Goal: Task Accomplishment & Management: Manage account settings

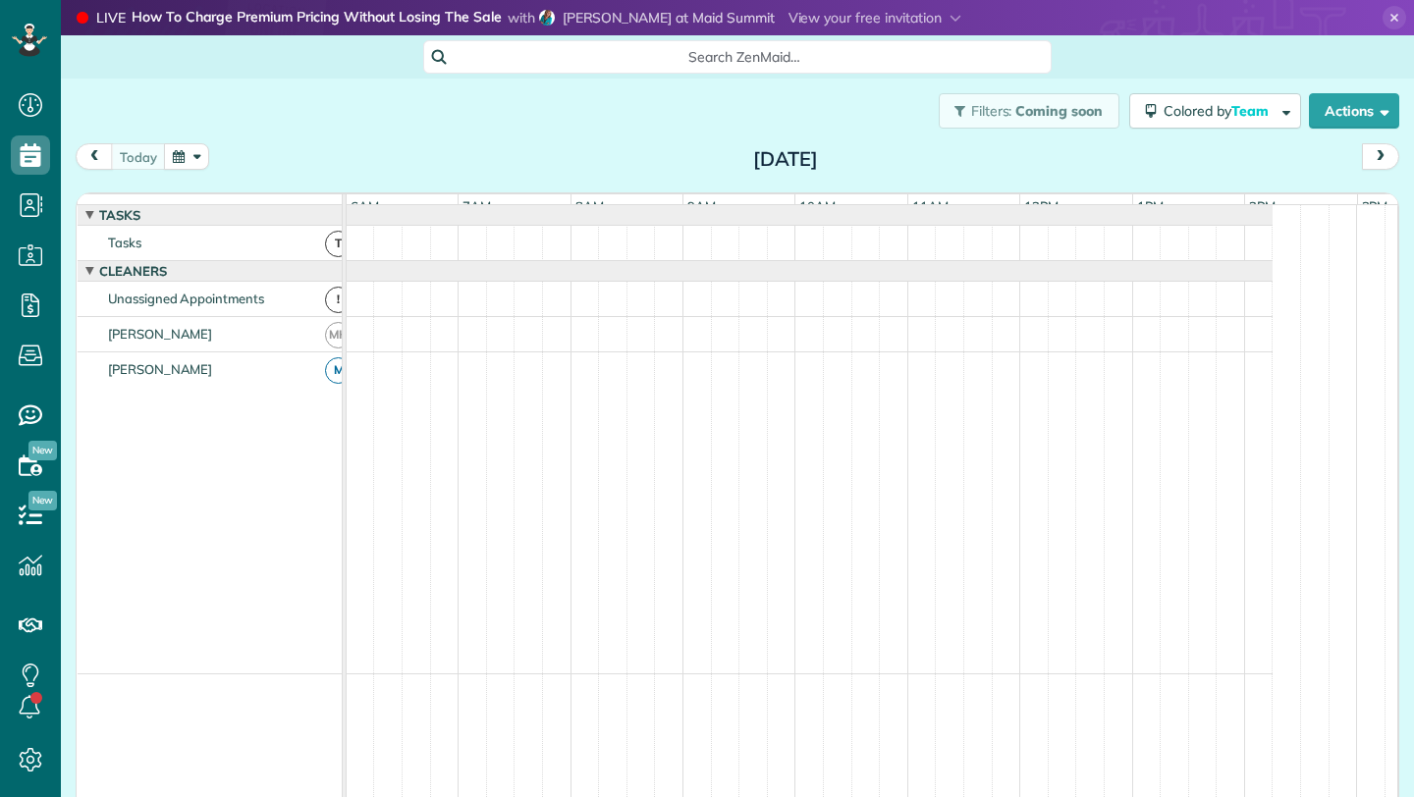
scroll to position [15, 0]
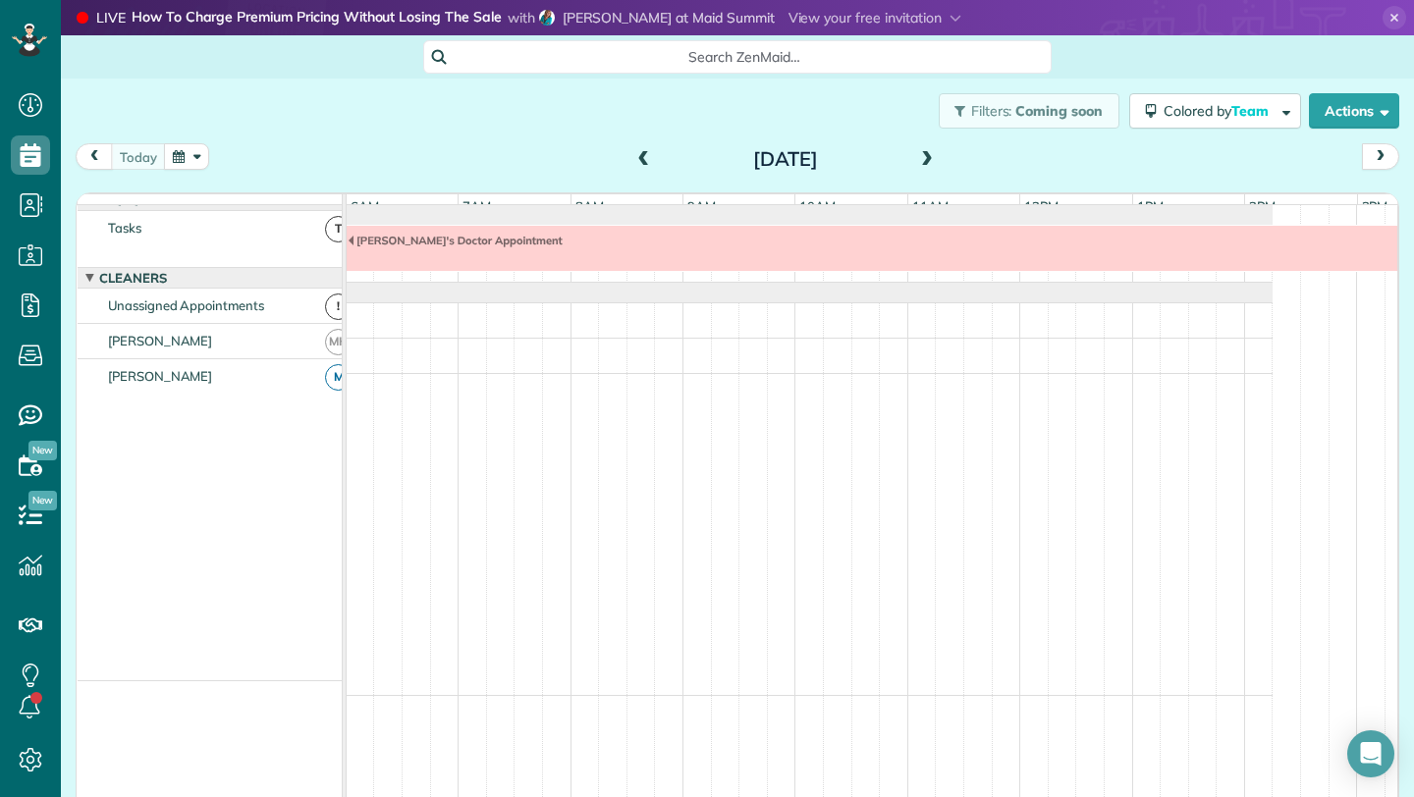
click at [190, 149] on button "button" at bounding box center [186, 156] width 45 height 27
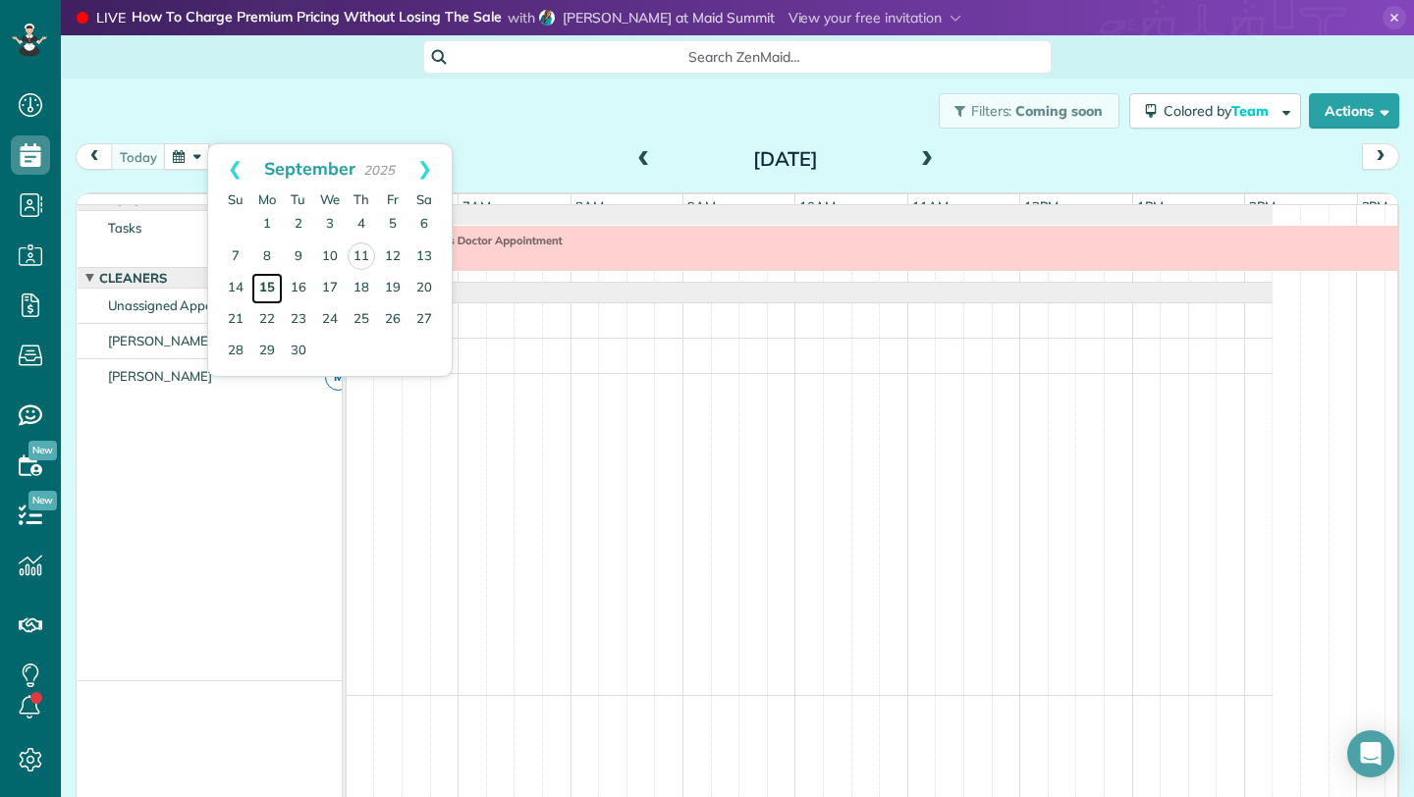
click at [262, 281] on link "15" at bounding box center [266, 288] width 31 height 31
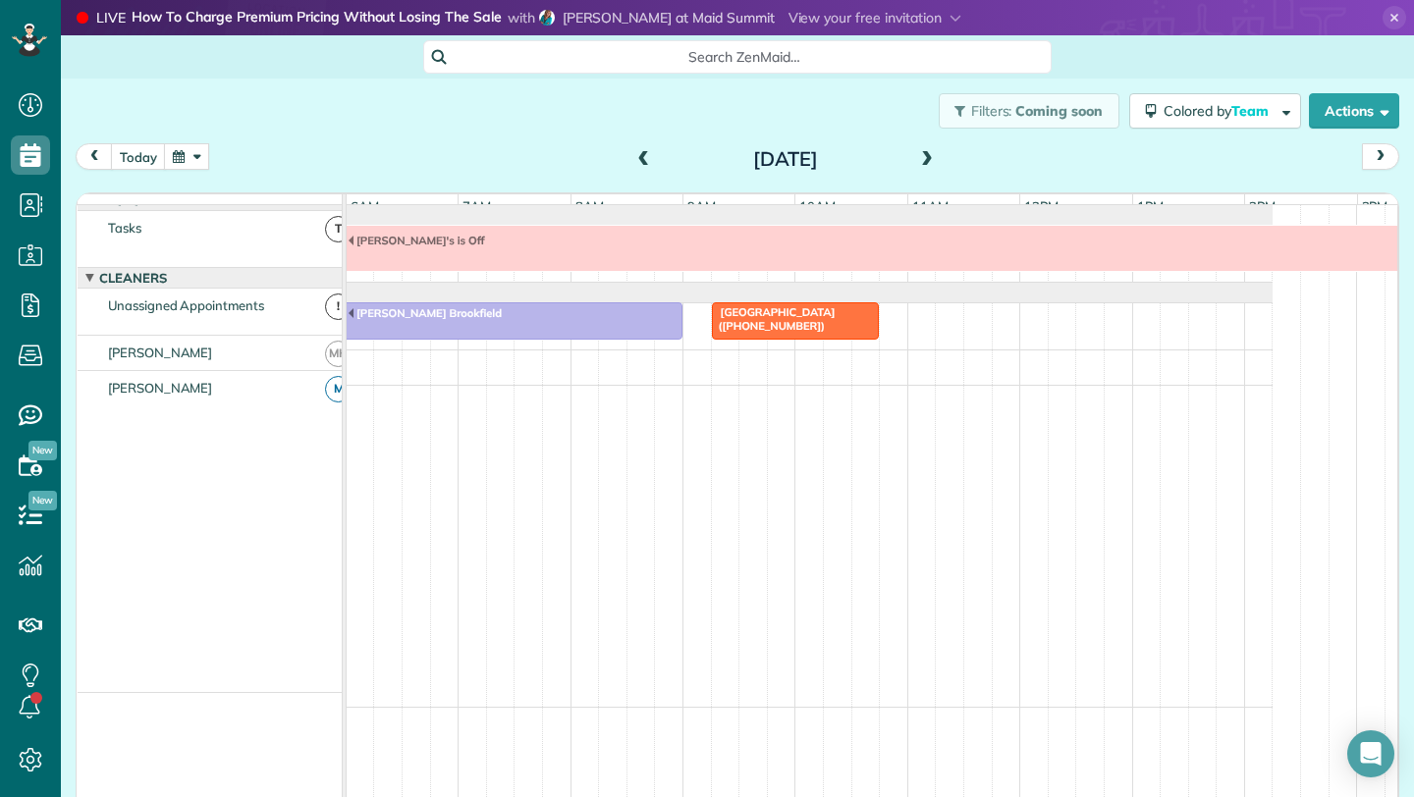
click at [927, 159] on span at bounding box center [927, 160] width 22 height 18
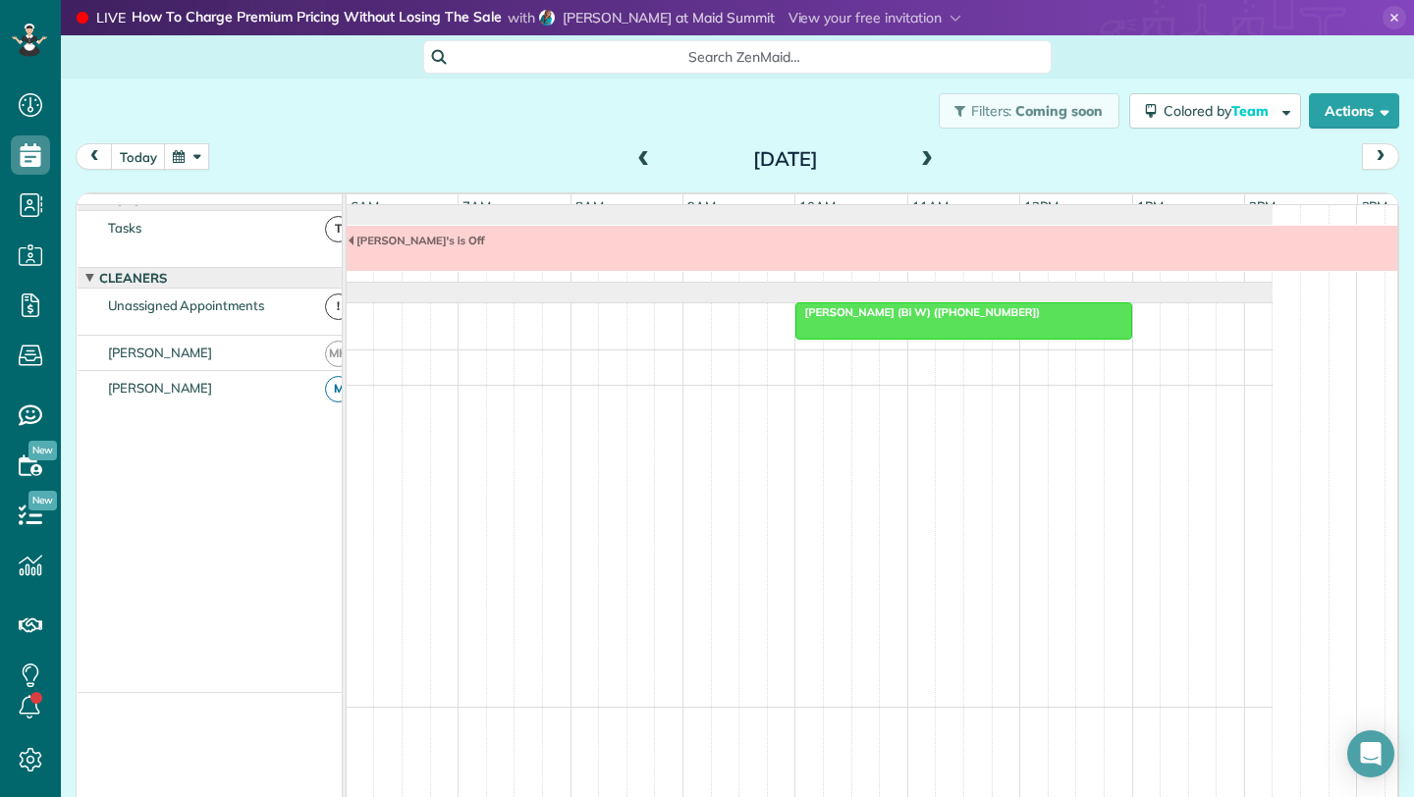
click at [927, 159] on span at bounding box center [927, 160] width 22 height 18
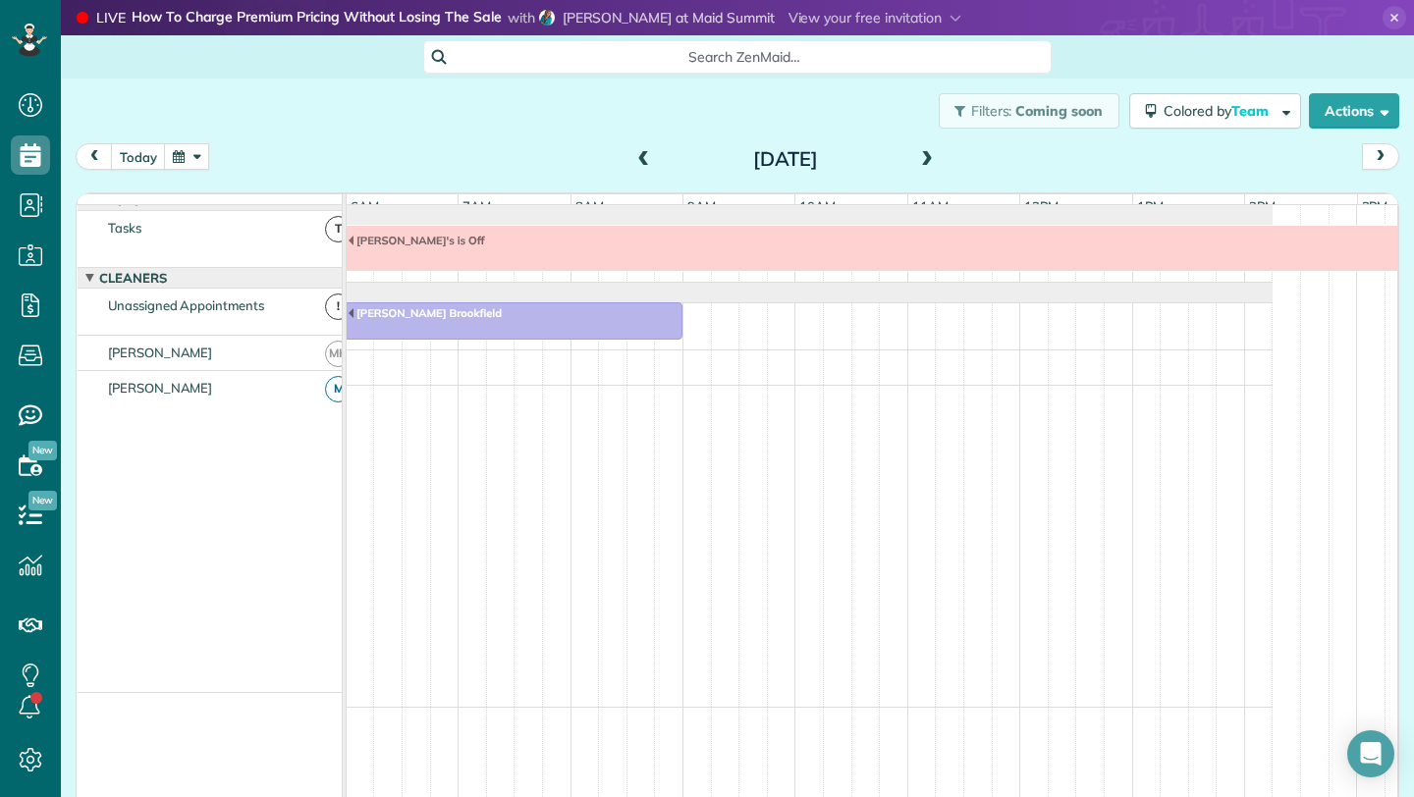
click at [927, 159] on span at bounding box center [927, 160] width 22 height 18
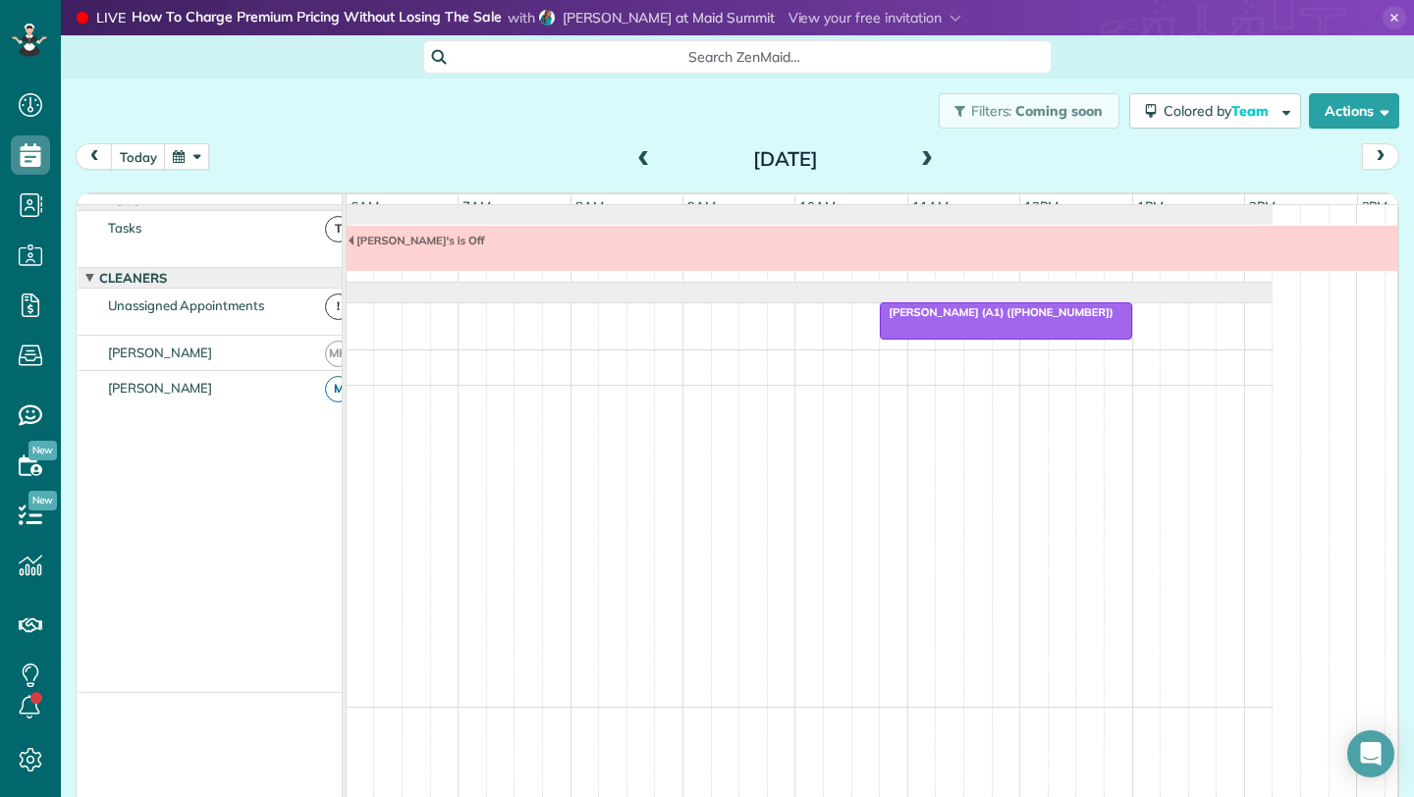
click at [917, 161] on span at bounding box center [927, 160] width 22 height 18
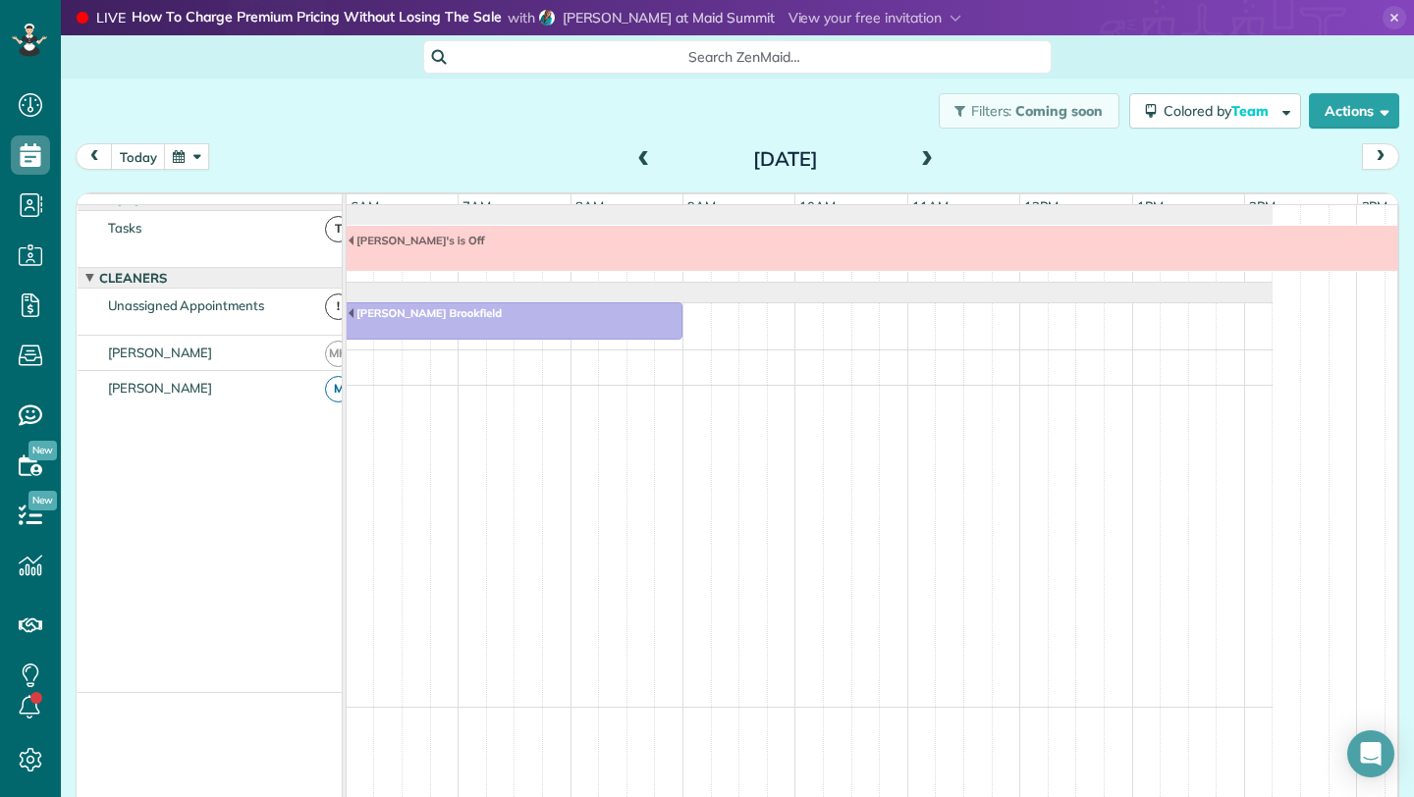
click at [917, 161] on span at bounding box center [927, 160] width 22 height 18
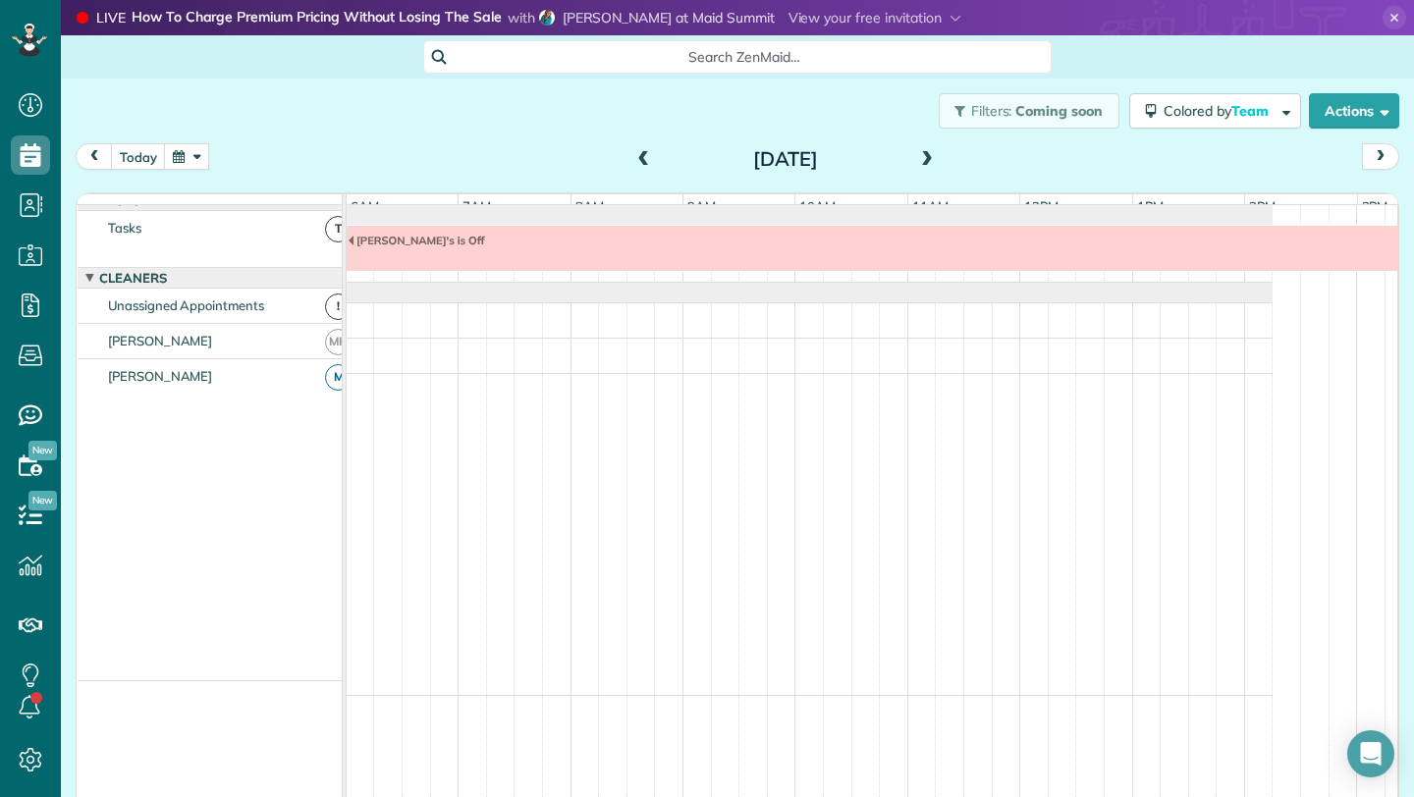
click at [187, 151] on button "button" at bounding box center [186, 156] width 45 height 27
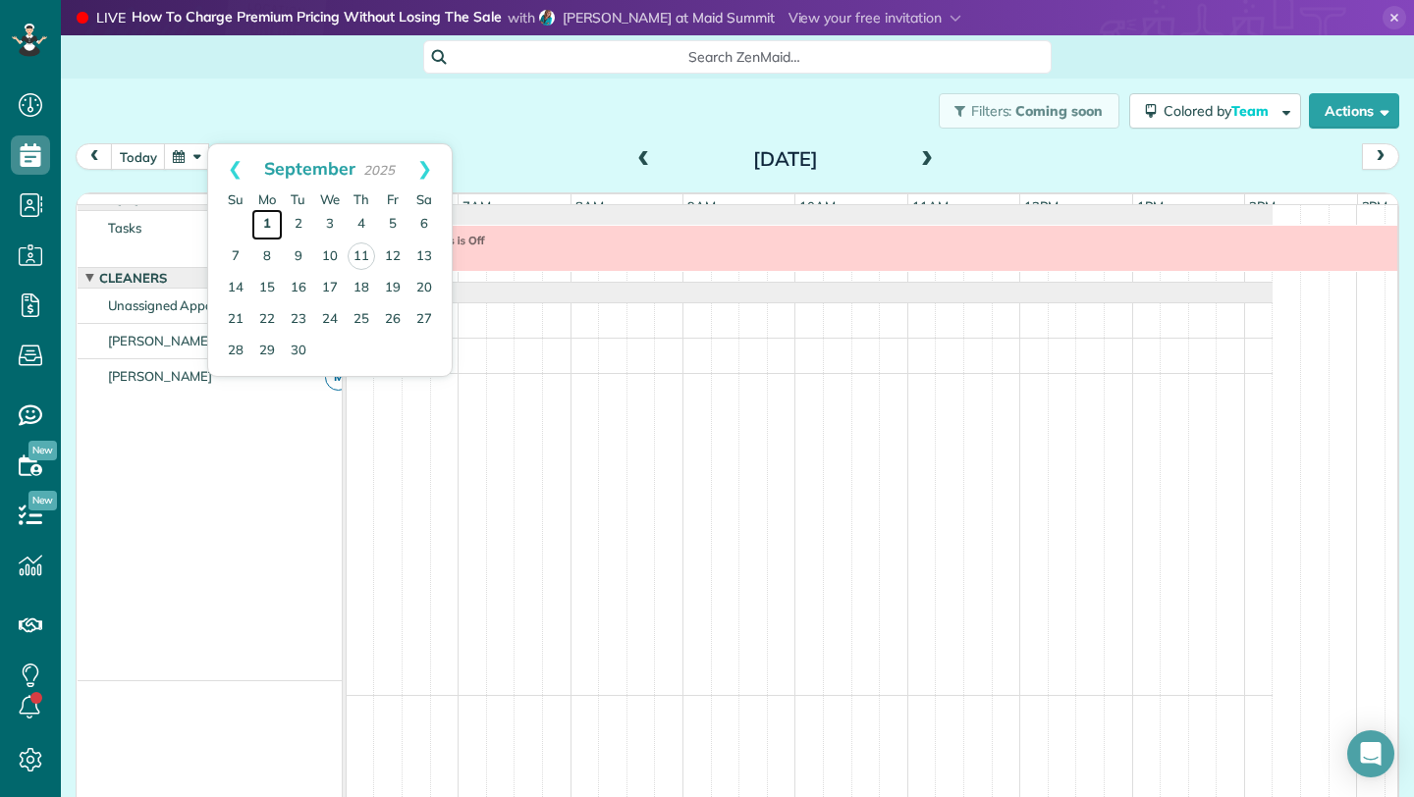
click at [272, 224] on link "1" at bounding box center [266, 224] width 31 height 31
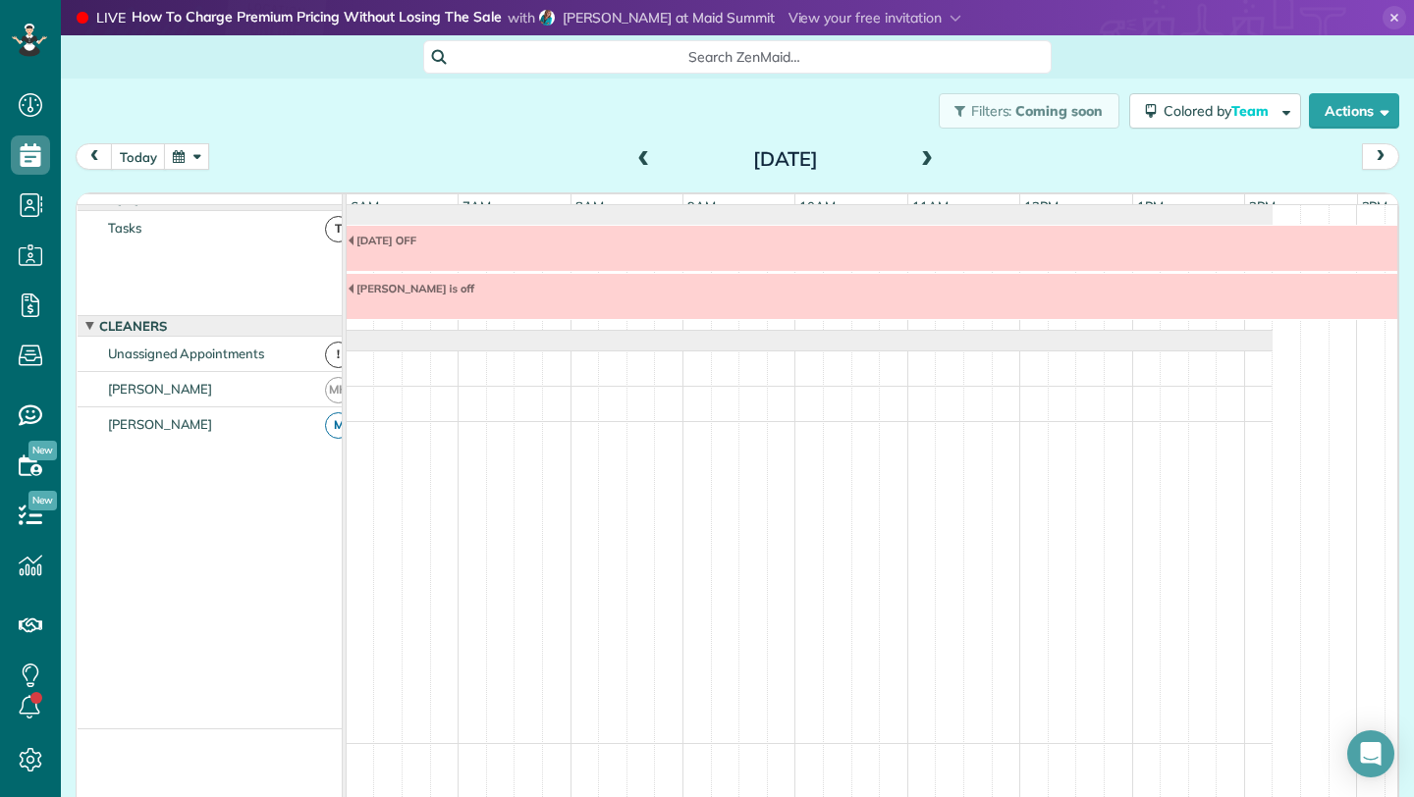
click at [916, 161] on span at bounding box center [927, 160] width 22 height 18
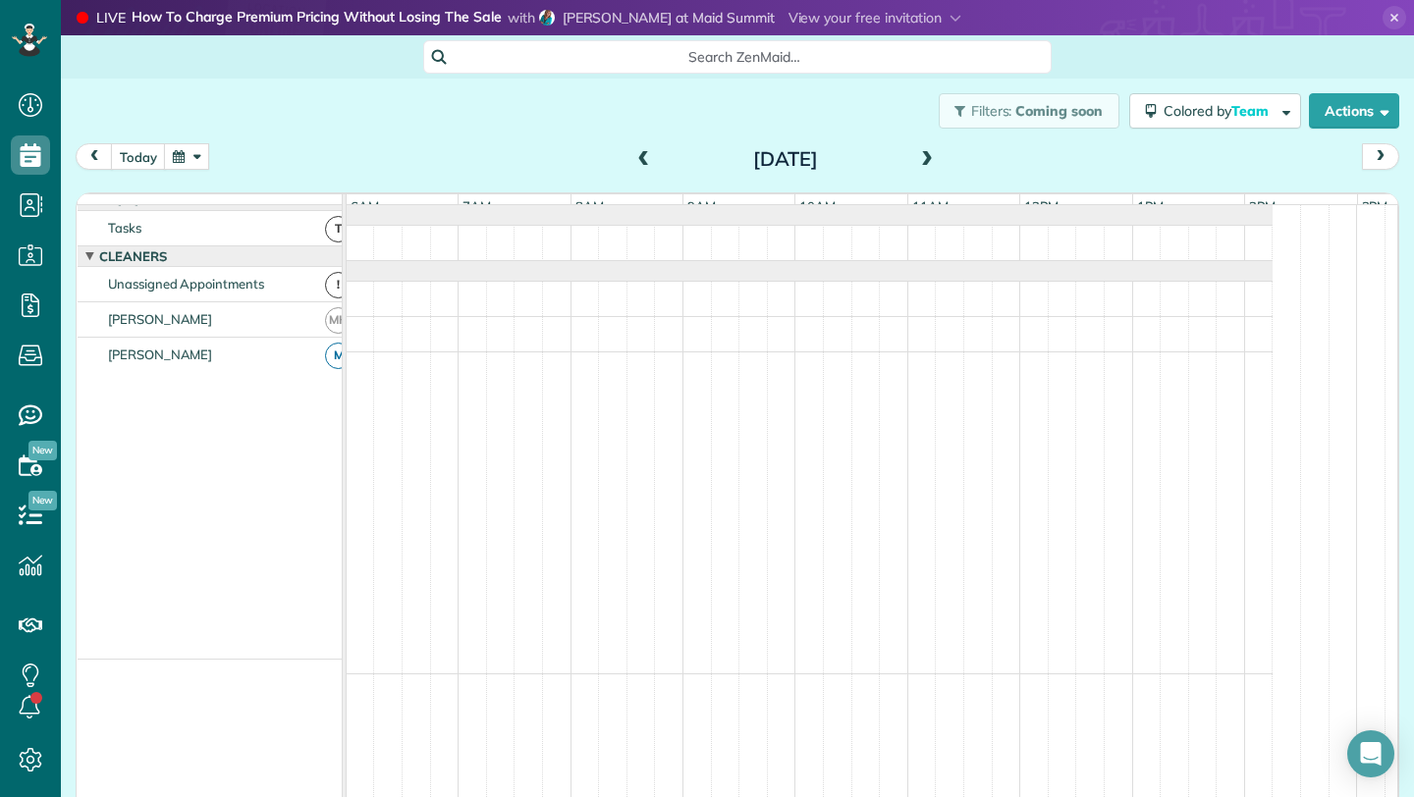
scroll to position [0, 0]
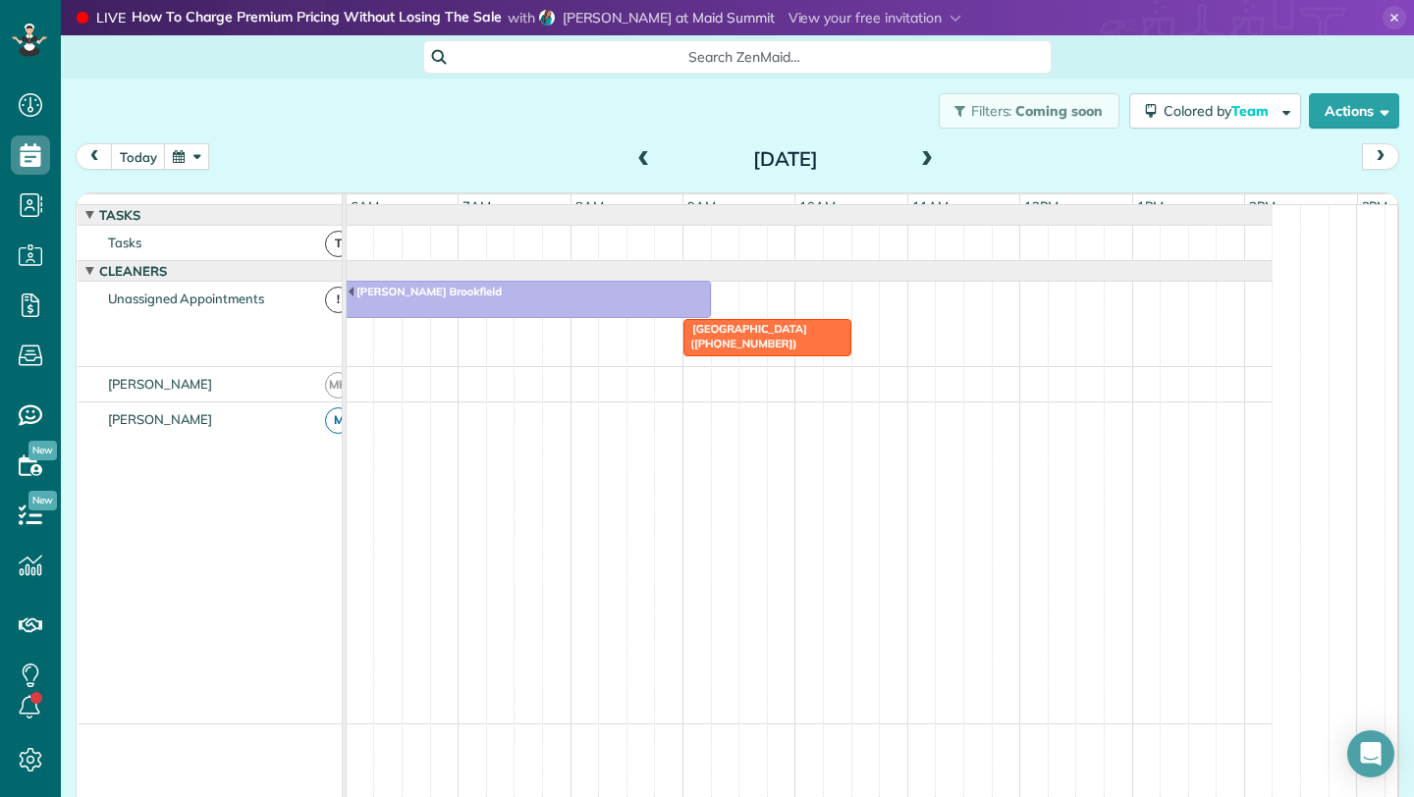
click at [916, 161] on span at bounding box center [927, 160] width 22 height 18
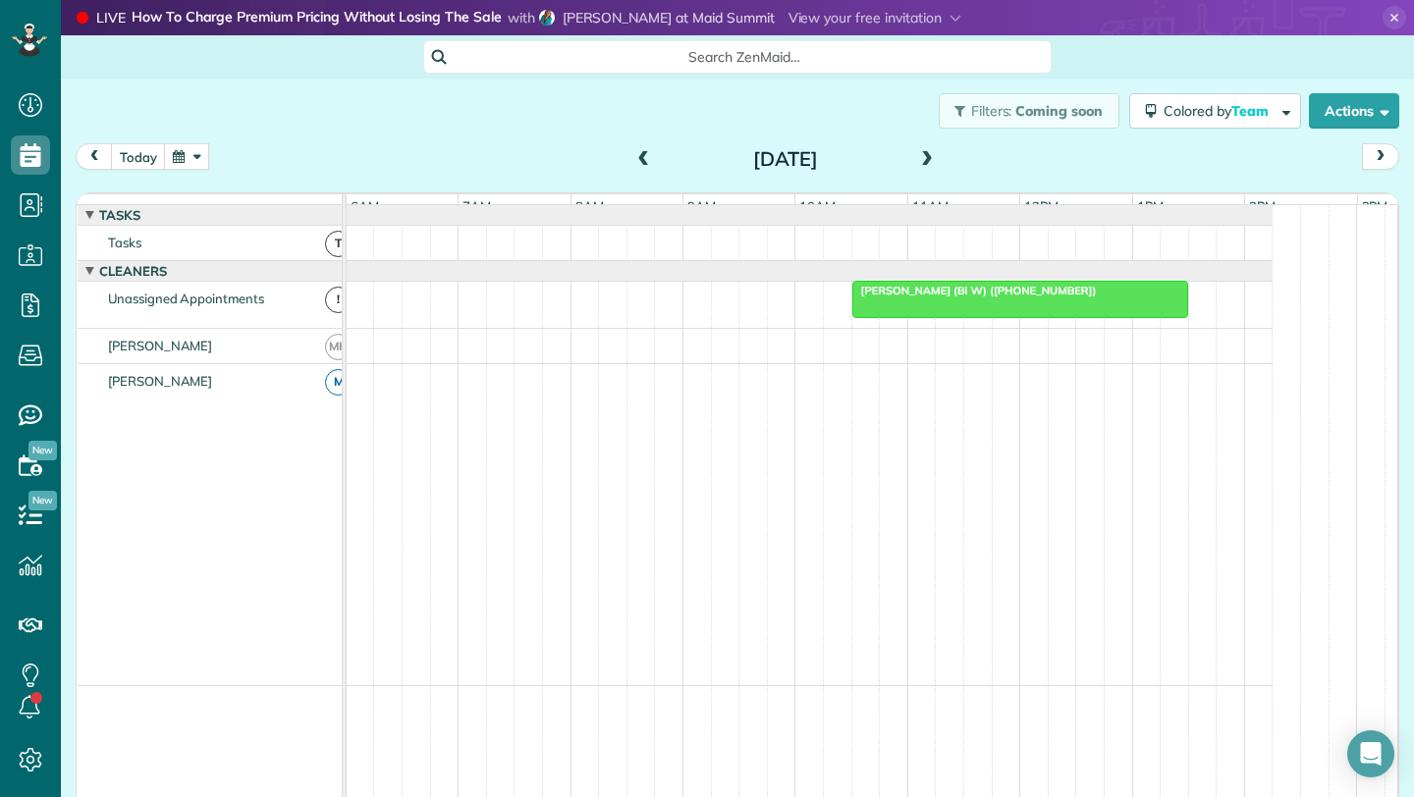
click at [920, 157] on span at bounding box center [927, 160] width 22 height 18
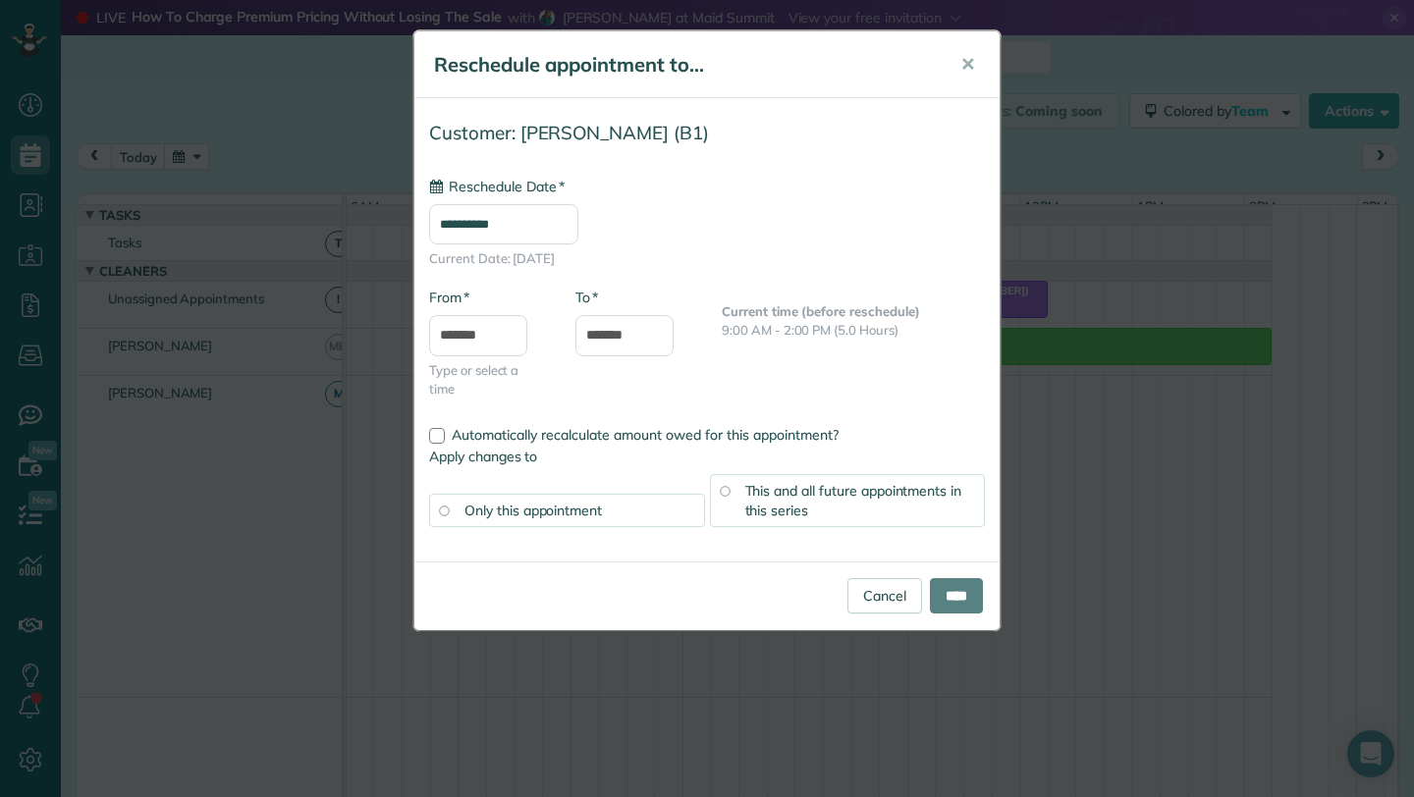
type input "**********"
click at [846, 510] on div "This and all future appointments in this series" at bounding box center [848, 500] width 276 height 53
click at [954, 601] on input "****" at bounding box center [956, 595] width 53 height 35
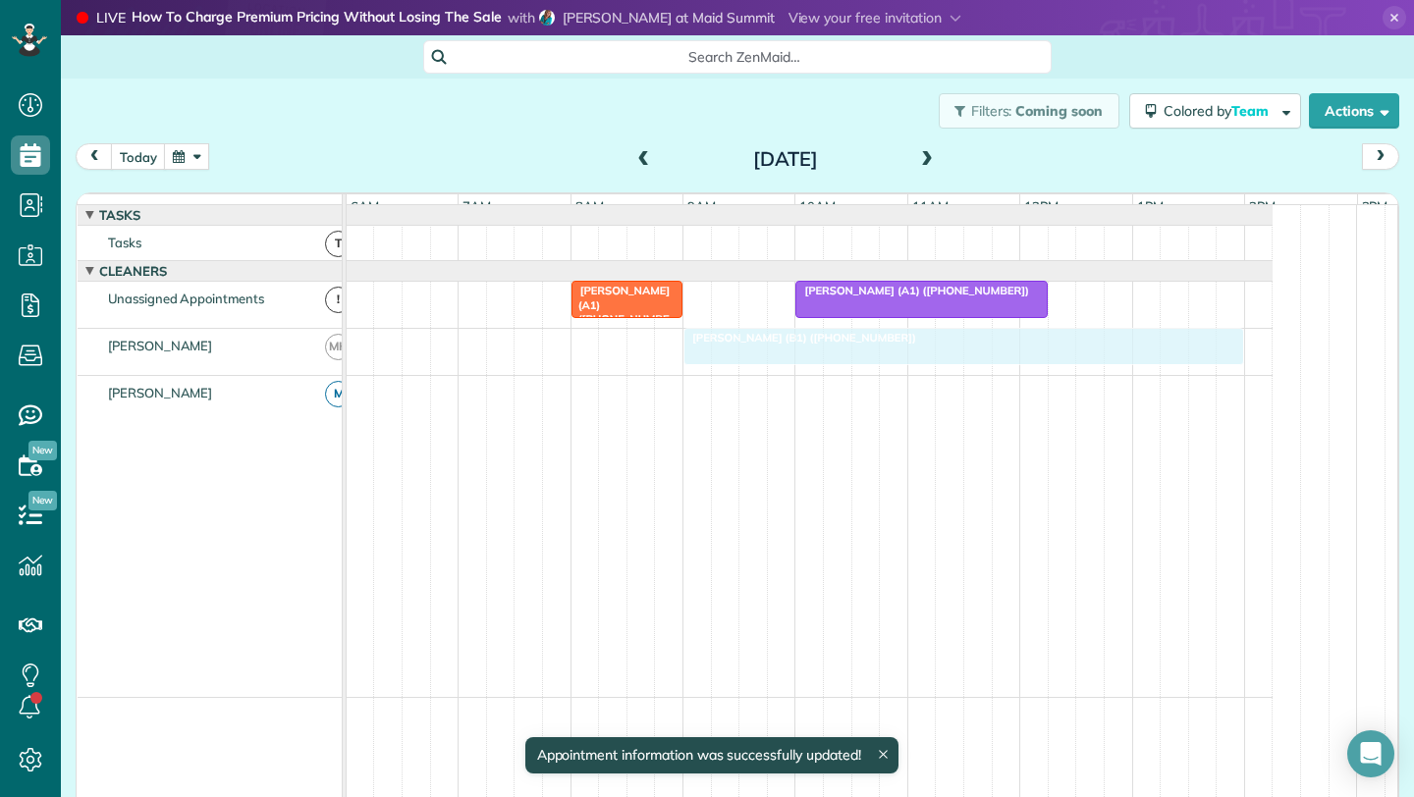
drag, startPoint x: 832, startPoint y: 351, endPoint x: 801, endPoint y: 357, distance: 31.2
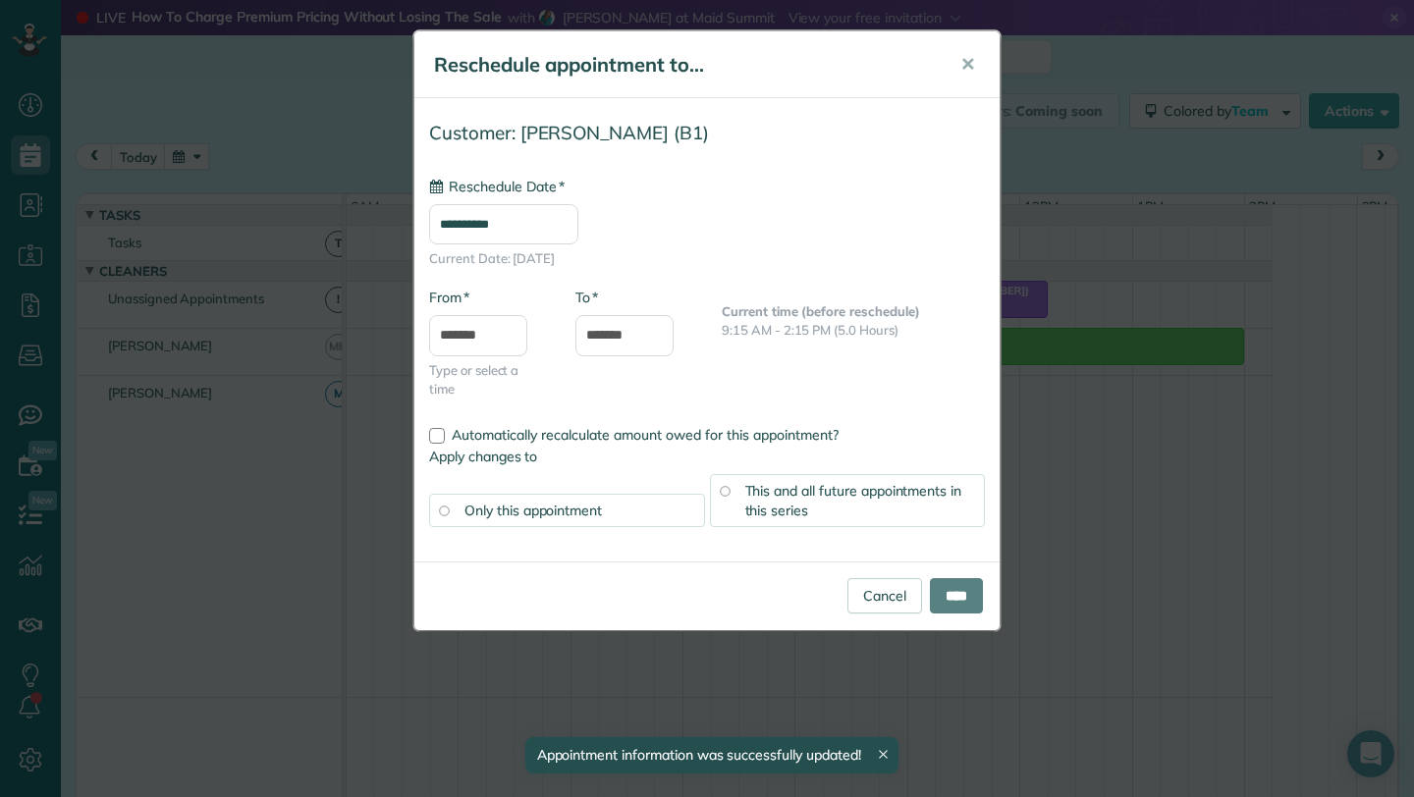
type input "**********"
click at [794, 498] on span "This and all future appointments in this series" at bounding box center [853, 500] width 217 height 37
click at [965, 597] on input "****" at bounding box center [956, 595] width 53 height 35
